Goal: Information Seeking & Learning: Learn about a topic

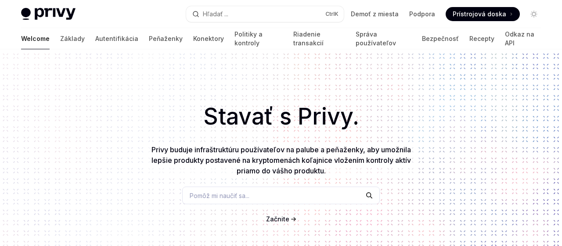
scroll to position [532, 0]
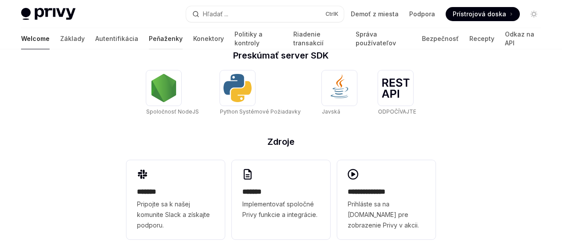
click at [149, 41] on link "Peňaženky" at bounding box center [166, 38] width 34 height 21
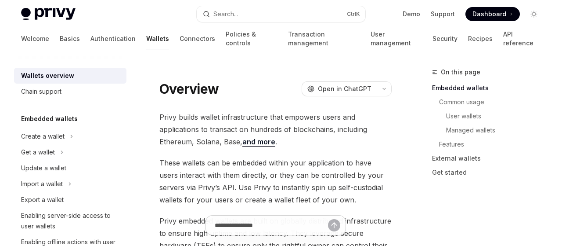
type textarea "*"
